Goal: Task Accomplishment & Management: Use online tool/utility

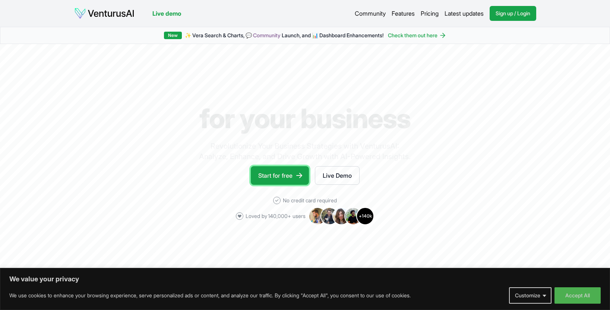
click at [277, 179] on link "Start for free" at bounding box center [280, 175] width 58 height 19
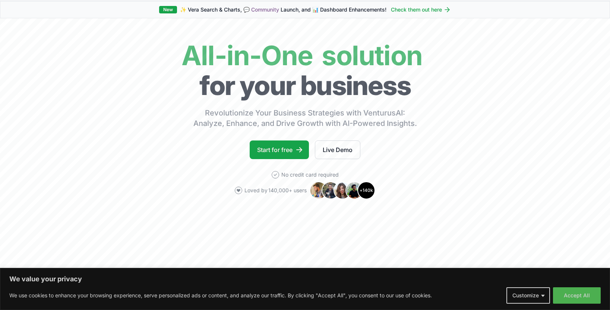
scroll to position [13, 0]
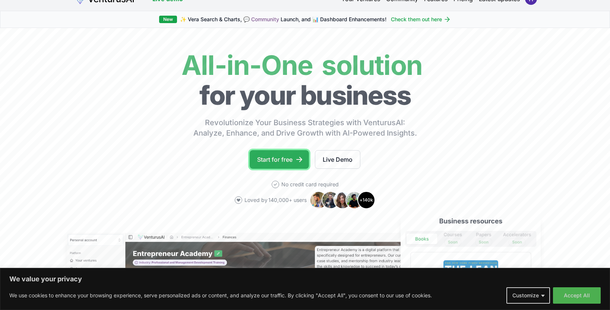
click at [277, 160] on link "Start for free" at bounding box center [279, 159] width 59 height 19
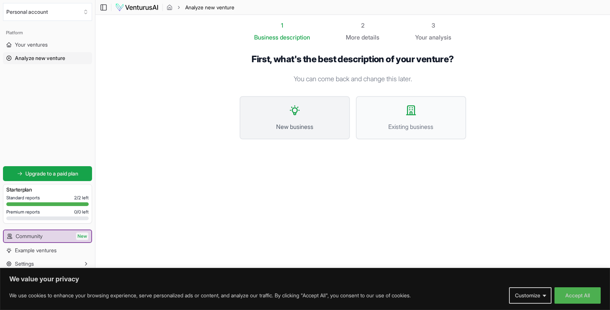
click at [280, 106] on button "New business" at bounding box center [295, 117] width 110 height 43
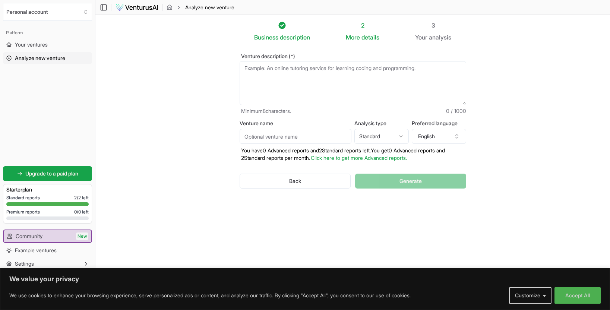
click at [271, 71] on textarea "Venture description (*)" at bounding box center [353, 83] width 227 height 44
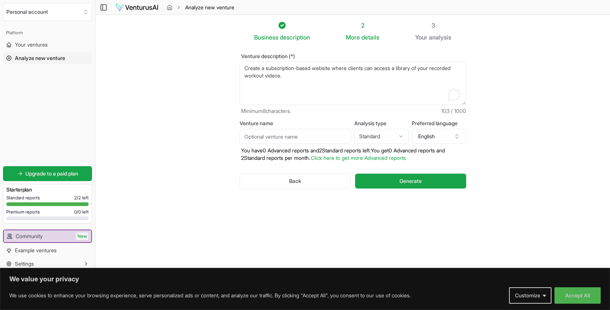
type textarea "Create a subscription-based website where clients can access a library of your …"
click at [389, 182] on button "Generate" at bounding box center [410, 181] width 111 height 15
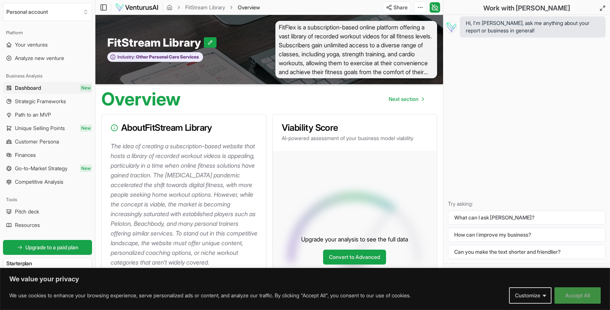
click at [577, 292] on button "Accept All" at bounding box center [578, 295] width 46 height 16
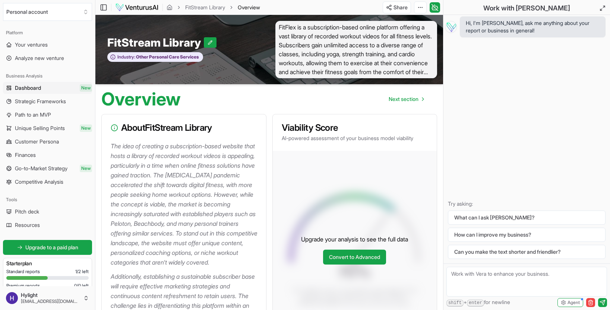
click at [496, 129] on div "Hi, I'm [PERSON_NAME], ask me anything about your report or business in general…" at bounding box center [527, 139] width 167 height 249
click at [246, 129] on h3 "About FitStream Library" at bounding box center [184, 127] width 147 height 9
click at [154, 186] on p "The idea of creating a subscription-based website that hosts a library of recor…" at bounding box center [186, 204] width 150 height 126
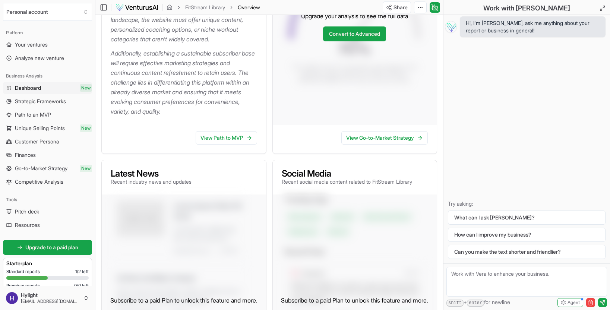
scroll to position [224, 0]
click at [234, 144] on link "View Path to MVP" at bounding box center [227, 137] width 62 height 13
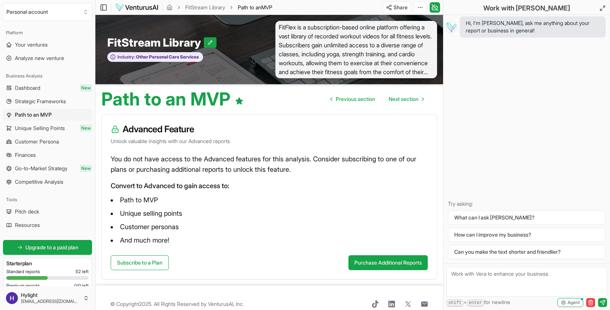
click at [315, 42] on span "FitFlex is a subscription-based online platform offering a vast library of reco…" at bounding box center [357, 49] width 162 height 57
click at [420, 6] on html "We value your privacy We use cookies to enhance your browsing experience, serve…" at bounding box center [305, 155] width 610 height 310
click at [353, 69] on html "We value your privacy We use cookies to enhance your browsing experience, serve…" at bounding box center [305, 155] width 610 height 310
click at [416, 9] on html "We value your privacy We use cookies to enhance your browsing experience, serve…" at bounding box center [305, 155] width 610 height 310
click at [352, 80] on html "We value your privacy We use cookies to enhance your browsing experience, serve…" at bounding box center [305, 155] width 610 height 310
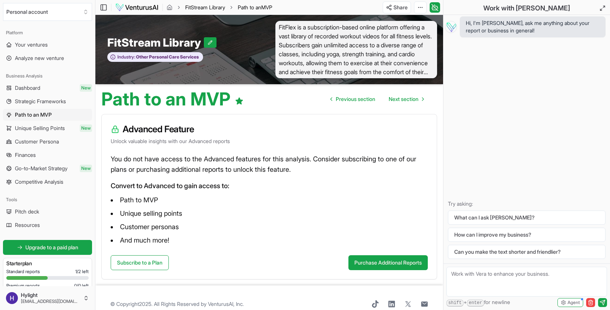
click at [206, 7] on link "FitStream Library" at bounding box center [205, 7] width 40 height 7
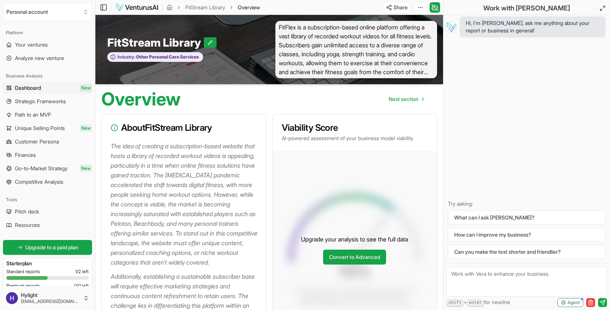
click at [203, 156] on p "The idea of creating a subscription-based website that hosts a library of recor…" at bounding box center [186, 204] width 150 height 126
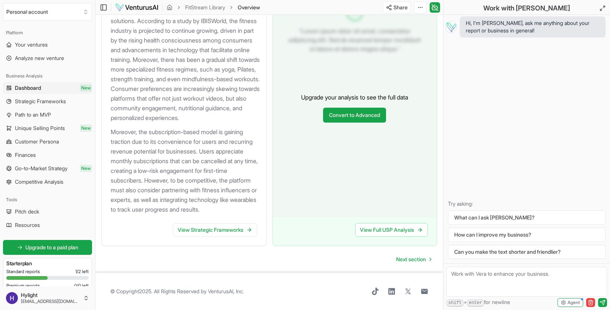
scroll to position [892, 0]
click at [207, 237] on link "View Strategic Frameworks" at bounding box center [215, 229] width 84 height 13
